Goal: Information Seeking & Learning: Understand process/instructions

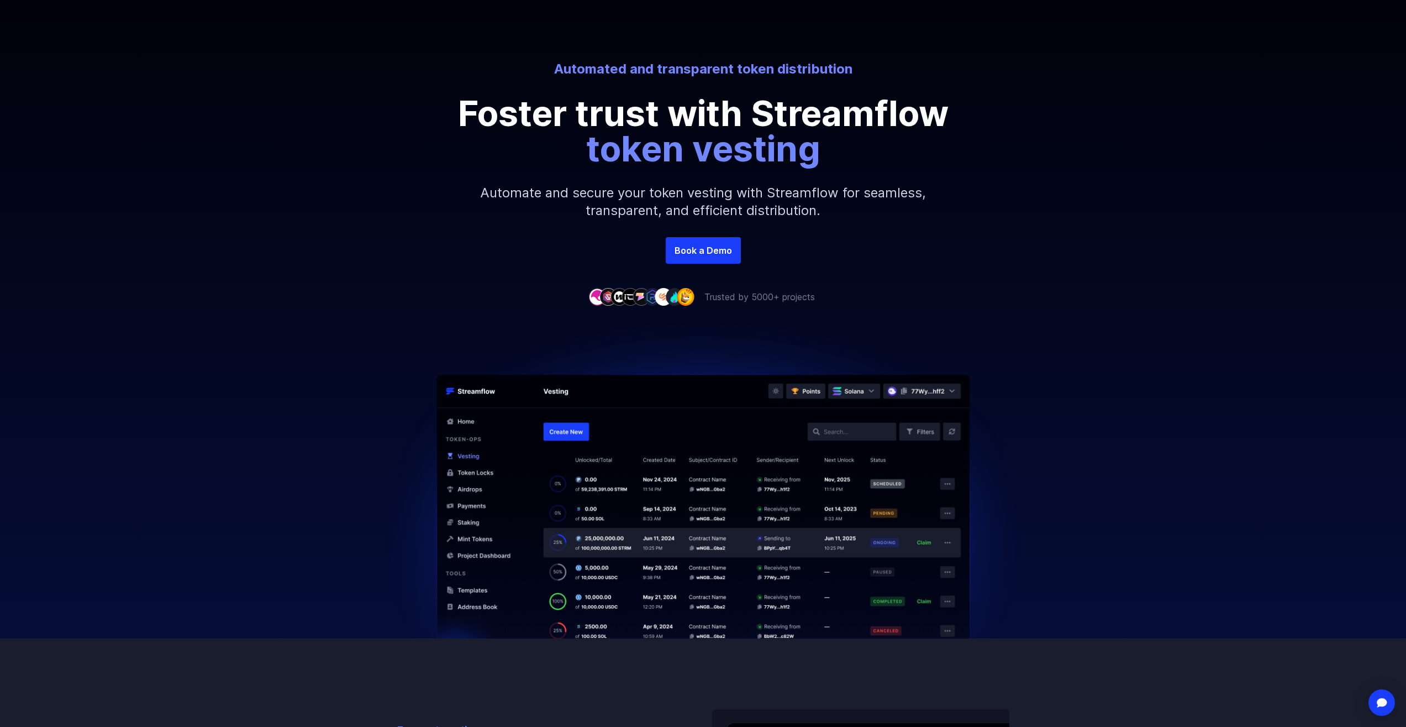
scroll to position [111, 0]
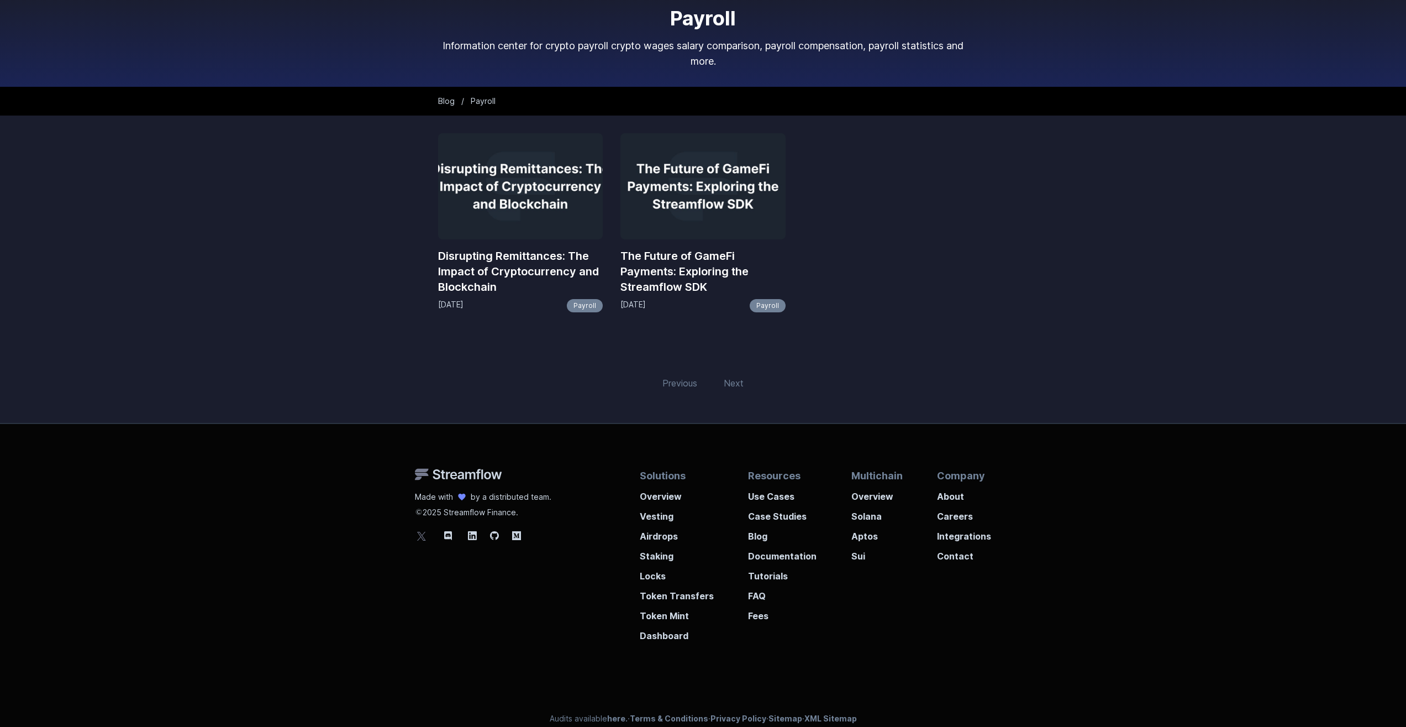
scroll to position [70, 0]
